Goal: Transaction & Acquisition: Purchase product/service

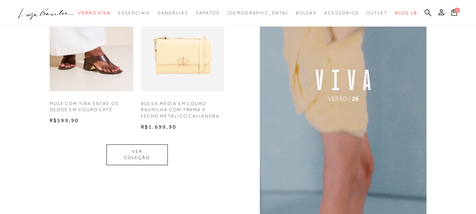
scroll to position [341, 0]
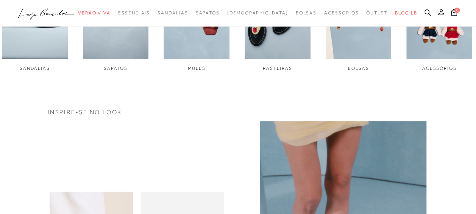
click at [442, 13] on icon at bounding box center [442, 12] width 6 height 6
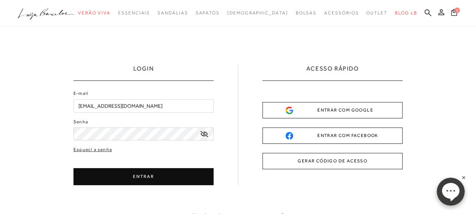
click at [134, 174] on button "ENTRAR" at bounding box center [144, 176] width 140 height 17
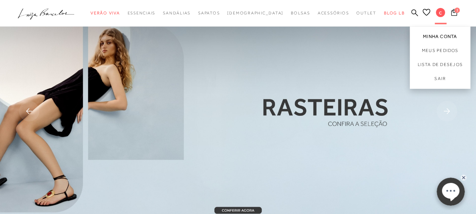
click at [434, 36] on link "Minha Conta" at bounding box center [440, 35] width 61 height 17
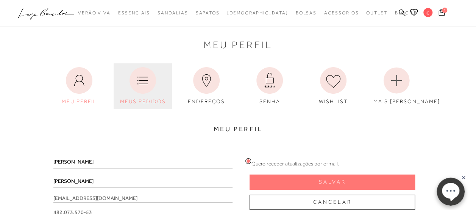
click at [139, 93] on icon at bounding box center [143, 80] width 27 height 27
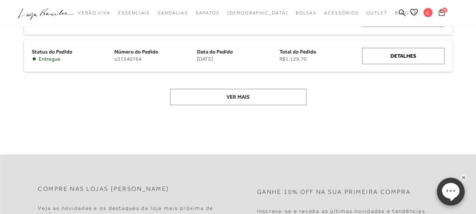
scroll to position [190, 0]
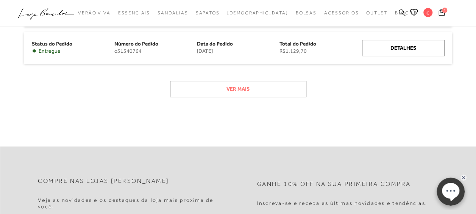
click at [255, 89] on button "Ver mais" at bounding box center [238, 89] width 136 height 16
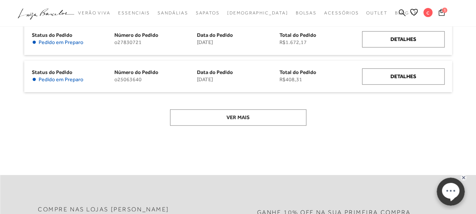
scroll to position [265, 0]
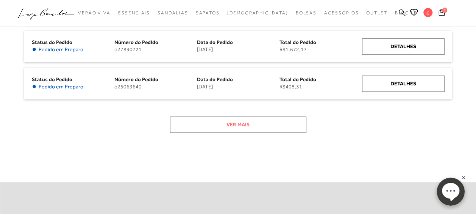
click at [249, 124] on button "Ver mais" at bounding box center [238, 124] width 136 height 16
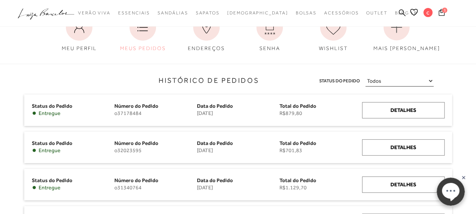
scroll to position [38, 0]
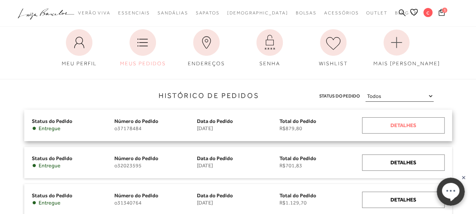
click at [399, 124] on div "Detalhes" at bounding box center [403, 125] width 83 height 16
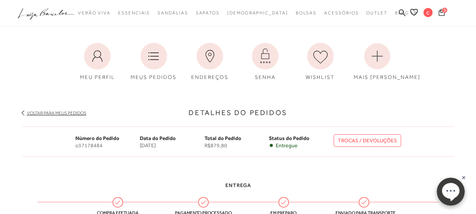
scroll to position [38, 0]
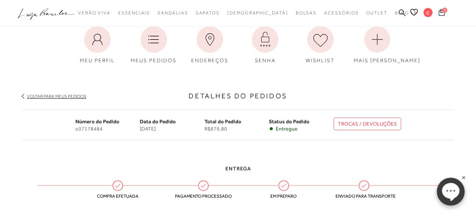
drag, startPoint x: 359, startPoint y: 124, endPoint x: 377, endPoint y: 123, distance: 18.6
click at [359, 124] on link "TROCAS / DEVOLUÇÕES" at bounding box center [367, 123] width 67 height 13
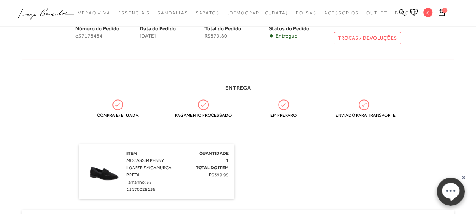
scroll to position [114, 0]
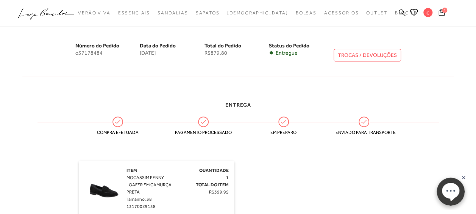
click at [443, 12] on span "1" at bounding box center [444, 10] width 5 height 5
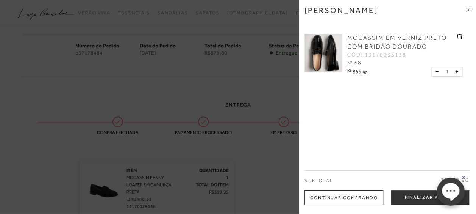
click at [226, 78] on div at bounding box center [238, 107] width 476 height 214
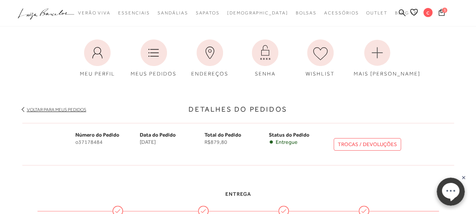
scroll to position [0, 0]
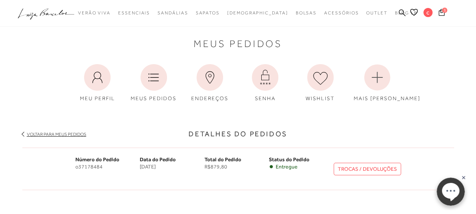
click at [58, 132] on link "Voltar para meus pedidos" at bounding box center [57, 134] width 60 height 5
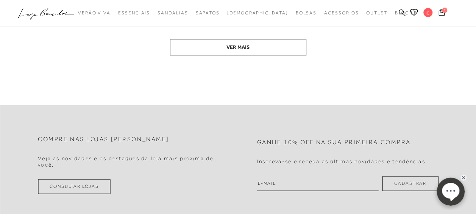
scroll to position [455, 0]
click at [244, 43] on button "Ver mais" at bounding box center [238, 46] width 136 height 16
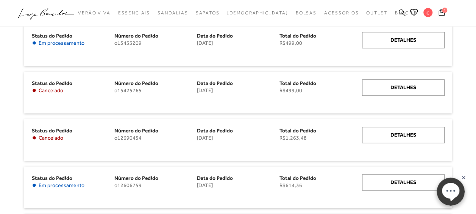
click at [47, 14] on icon at bounding box center [46, 12] width 12 height 8
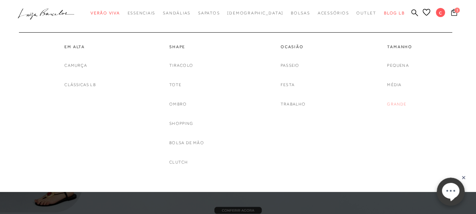
click at [401, 103] on link "Grande" at bounding box center [396, 104] width 19 height 8
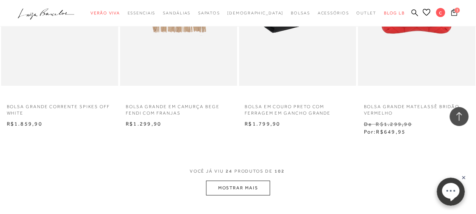
scroll to position [1327, 0]
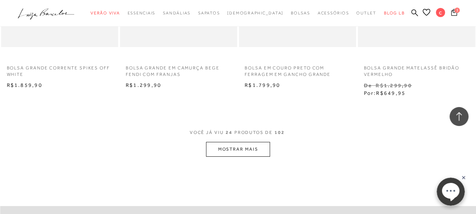
click at [254, 152] on button "MOSTRAR MAIS" at bounding box center [238, 149] width 64 height 15
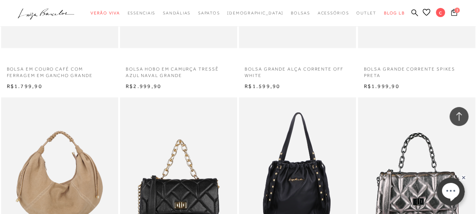
scroll to position [796, 0]
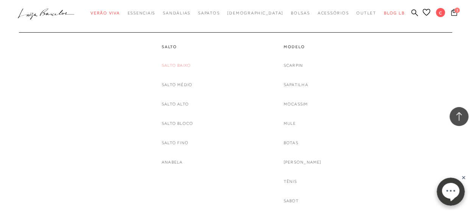
click at [183, 65] on link "Salto Baixo" at bounding box center [176, 65] width 29 height 8
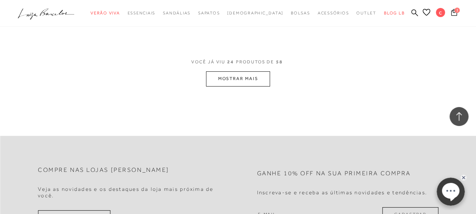
scroll to position [1440, 0]
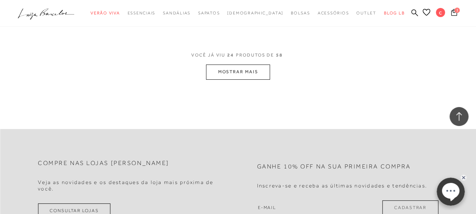
click at [239, 71] on button "MOSTRAR MAIS" at bounding box center [238, 71] width 64 height 15
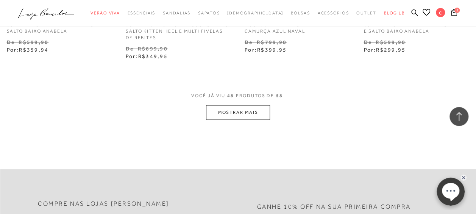
scroll to position [2843, 0]
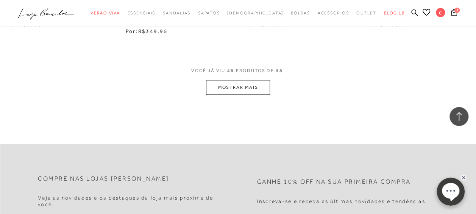
click at [241, 83] on button "MOSTRAR MAIS" at bounding box center [238, 87] width 64 height 15
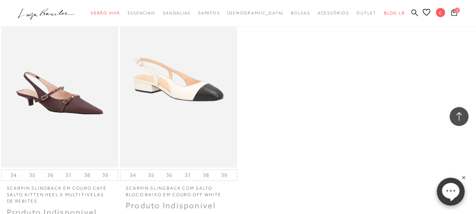
scroll to position [3373, 0]
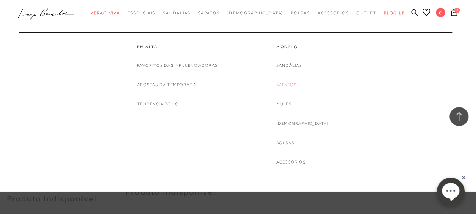
click at [296, 82] on link "Sapatos" at bounding box center [287, 85] width 20 height 8
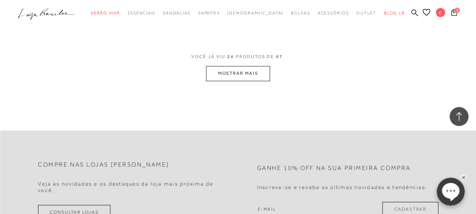
scroll to position [1364, 0]
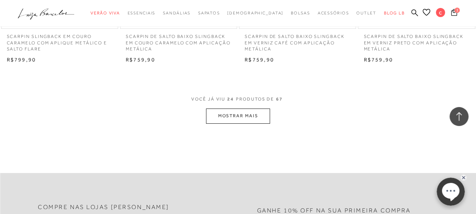
click at [233, 114] on button "MOSTRAR MAIS" at bounding box center [238, 115] width 64 height 15
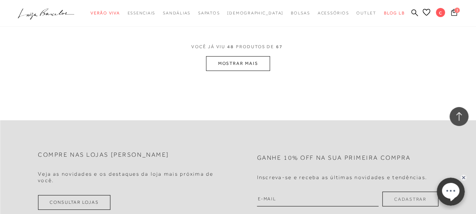
scroll to position [2805, 0]
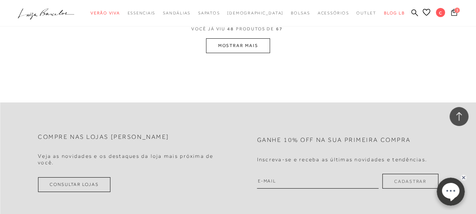
click at [228, 39] on button "MOSTRAR MAIS" at bounding box center [238, 45] width 64 height 15
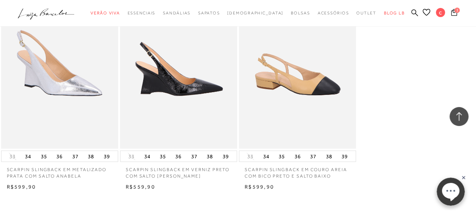
scroll to position [3828, 0]
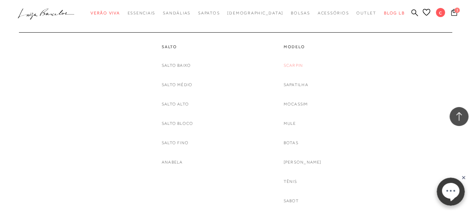
click at [298, 63] on link "Scarpin" at bounding box center [293, 65] width 19 height 8
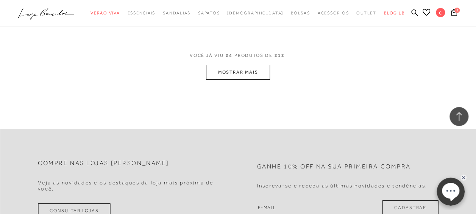
scroll to position [1364, 0]
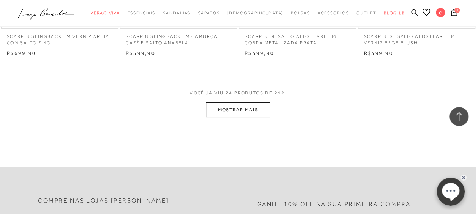
click at [231, 108] on button "MOSTRAR MAIS" at bounding box center [238, 109] width 64 height 15
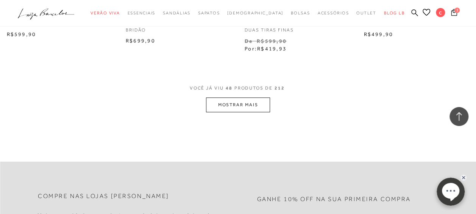
scroll to position [2729, 0]
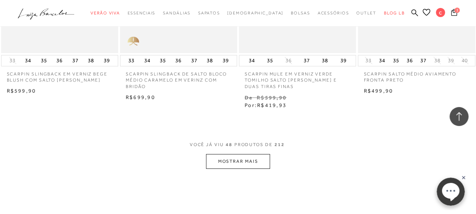
click at [236, 156] on button "MOSTRAR MAIS" at bounding box center [238, 161] width 64 height 15
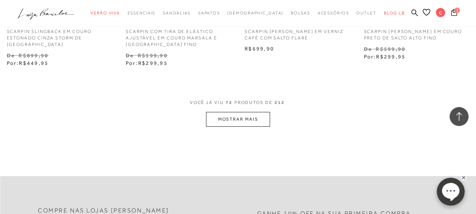
scroll to position [4207, 0]
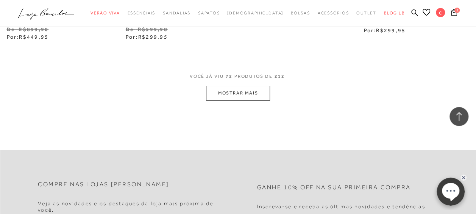
click at [224, 86] on button "MOSTRAR MAIS" at bounding box center [238, 93] width 64 height 15
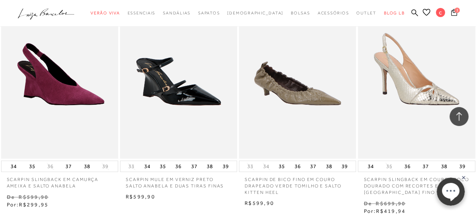
scroll to position [4510, 0]
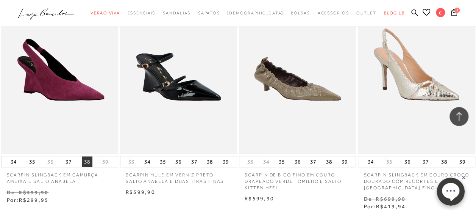
click at [86, 156] on button "38" at bounding box center [87, 161] width 11 height 11
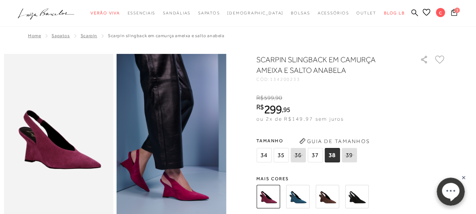
click at [331, 156] on span "38" at bounding box center [332, 155] width 15 height 14
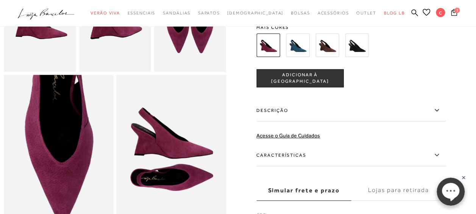
scroll to position [152, 0]
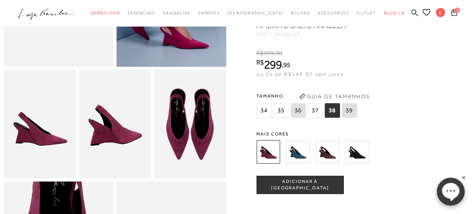
click at [290, 191] on span "ADICIONAR À [GEOGRAPHIC_DATA]" at bounding box center [300, 184] width 86 height 13
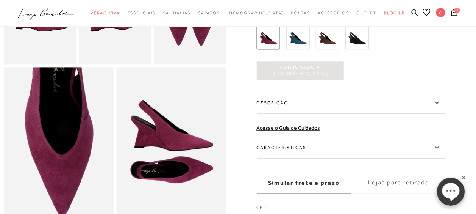
scroll to position [303, 0]
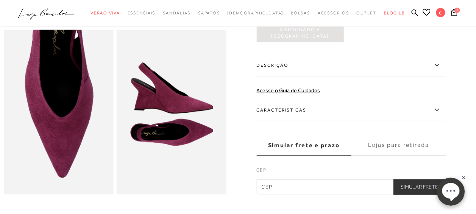
click at [438, 70] on icon at bounding box center [436, 64] width 9 height 9
click at [0, 0] on input "Descrição" at bounding box center [0, 0] width 0 height 0
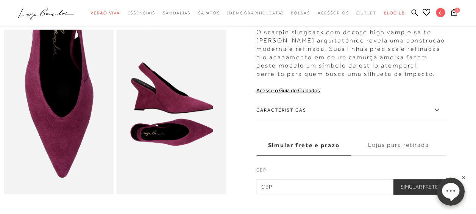
click at [436, 114] on icon at bounding box center [436, 109] width 9 height 9
click at [0, 0] on input "Características" at bounding box center [0, 0] width 0 height 0
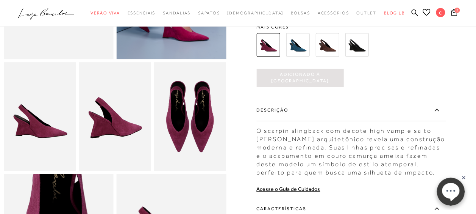
scroll to position [114, 0]
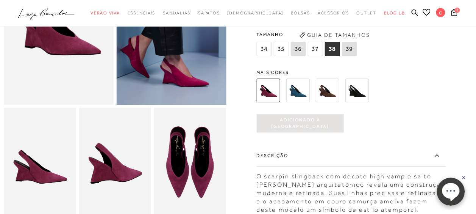
click at [302, 102] on img at bounding box center [297, 89] width 23 height 23
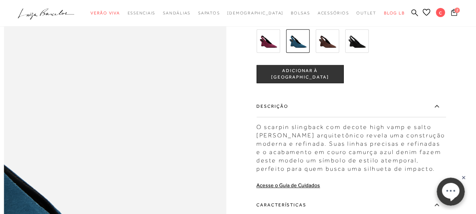
scroll to position [417, 0]
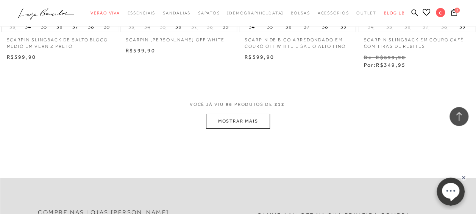
scroll to position [5609, 0]
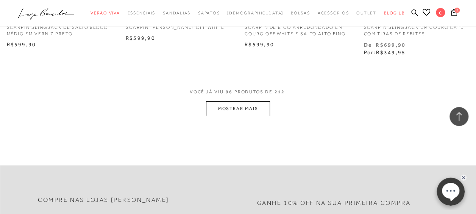
click at [239, 101] on button "MOSTRAR MAIS" at bounding box center [238, 108] width 64 height 15
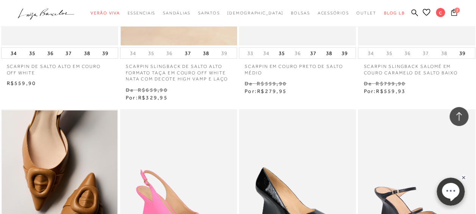
scroll to position [6767, 0]
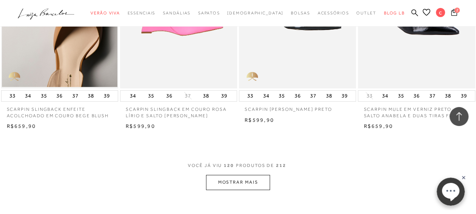
scroll to position [6974, 0]
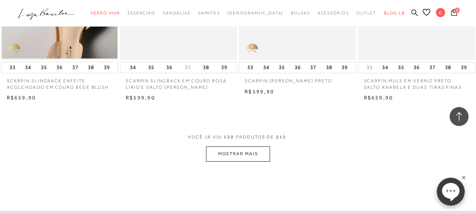
click at [246, 146] on button "MOSTRAR MAIS" at bounding box center [238, 153] width 64 height 15
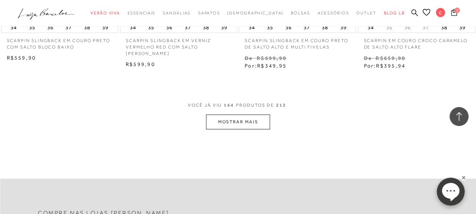
scroll to position [8452, 0]
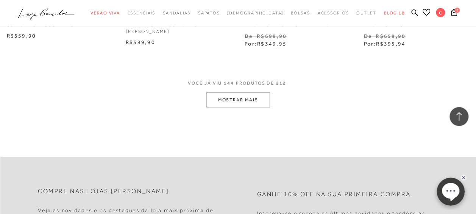
click at [234, 92] on button "MOSTRAR MAIS" at bounding box center [238, 99] width 64 height 15
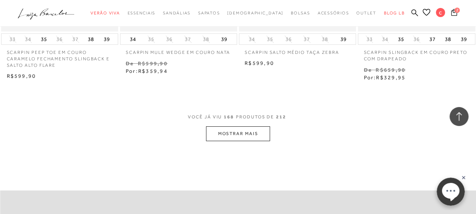
scroll to position [9854, 0]
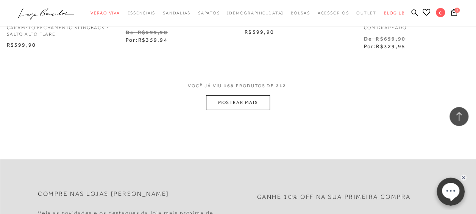
click at [238, 95] on button "MOSTRAR MAIS" at bounding box center [238, 102] width 64 height 15
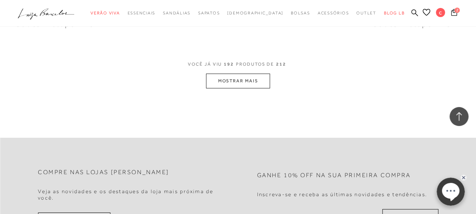
scroll to position [11218, 0]
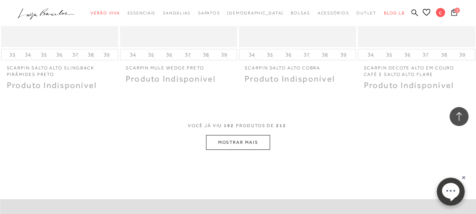
click at [233, 135] on button "MOSTRAR MAIS" at bounding box center [238, 142] width 64 height 15
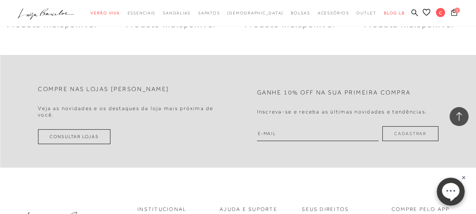
scroll to position [12431, 0]
